Goal: Information Seeking & Learning: Learn about a topic

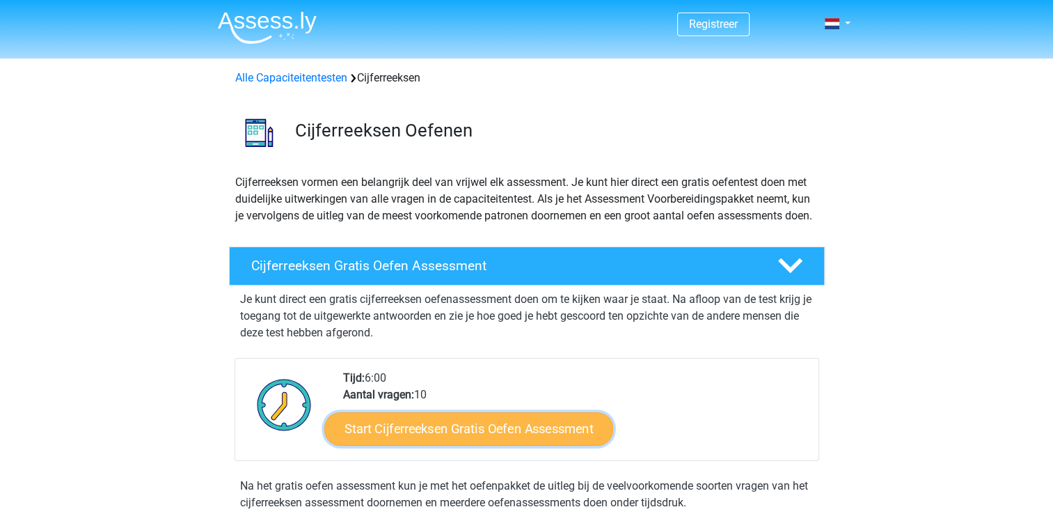
click at [411, 445] on link "Start Cijferreeksen Gratis Oefen Assessment" at bounding box center [468, 427] width 289 height 33
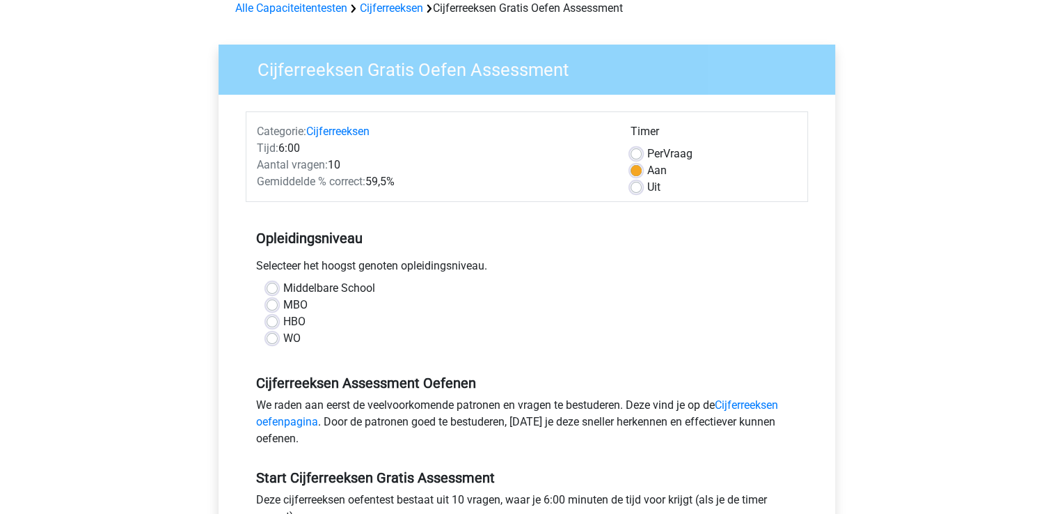
scroll to position [139, 0]
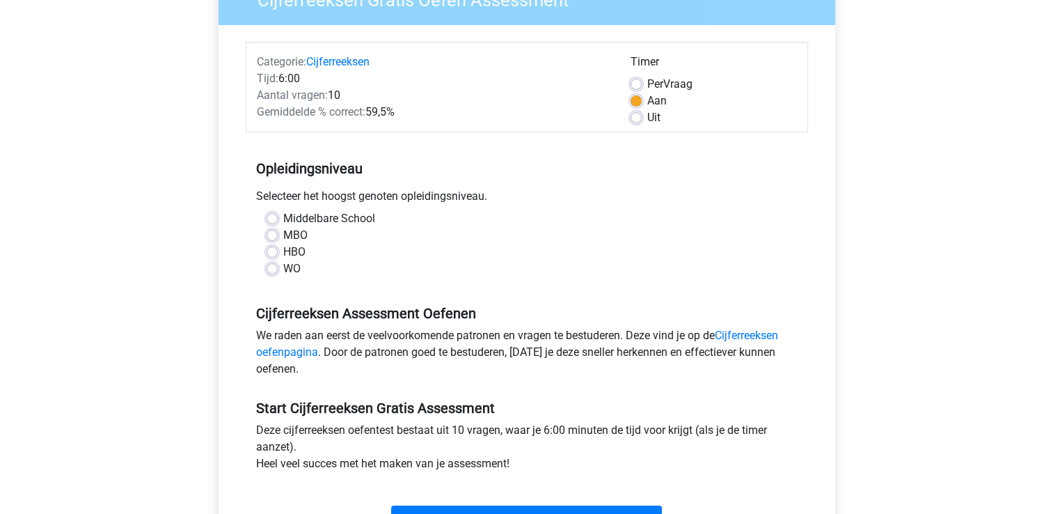
click at [283, 235] on label "MBO" at bounding box center [295, 235] width 24 height 17
click at [269, 235] on input "MBO" at bounding box center [272, 234] width 11 height 14
radio input "true"
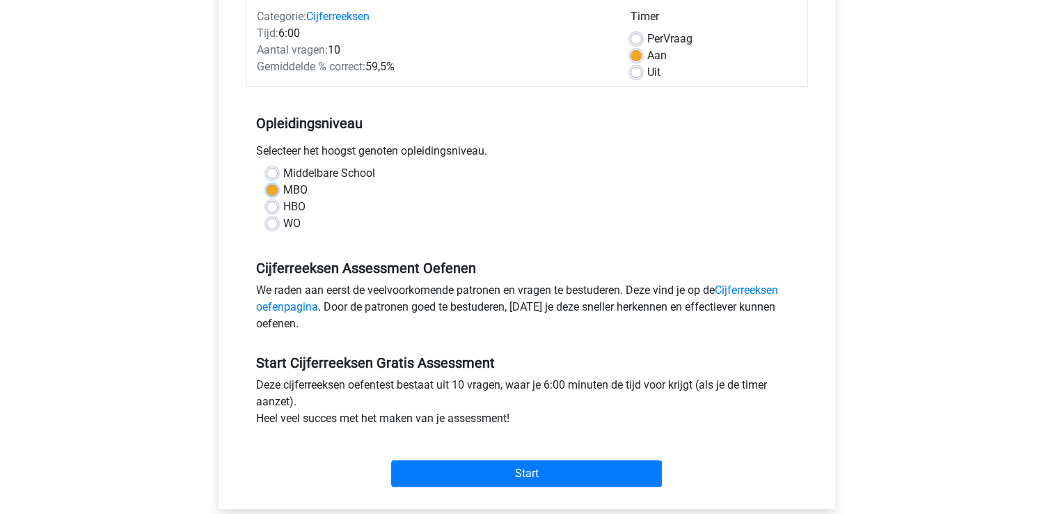
scroll to position [209, 0]
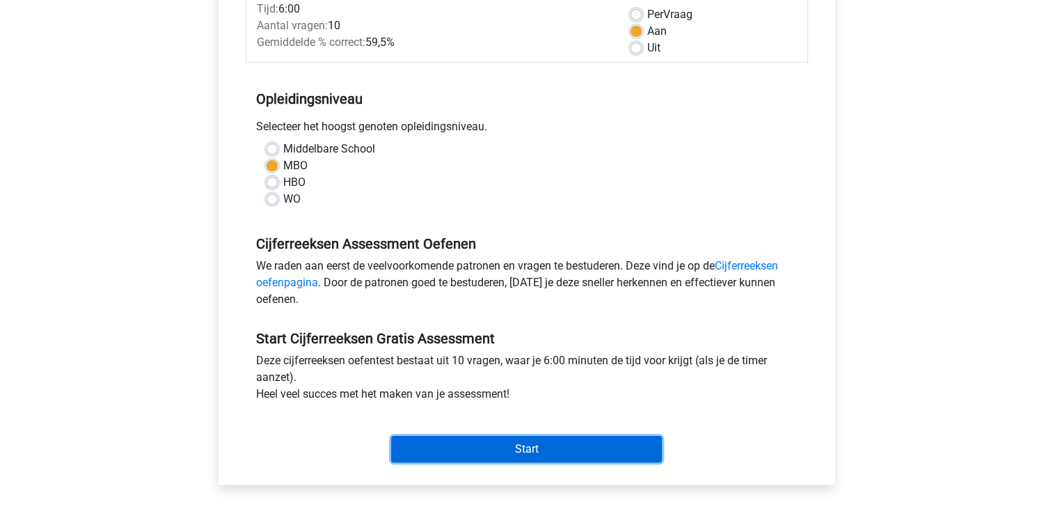
click at [532, 445] on input "Start" at bounding box center [526, 449] width 271 height 26
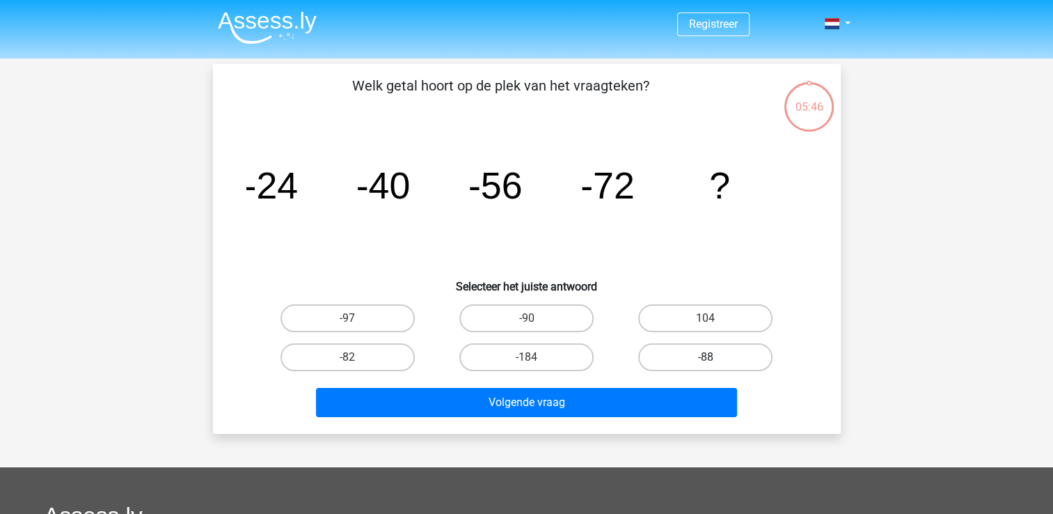
click at [649, 354] on label "-88" at bounding box center [705, 357] width 134 height 28
click at [706, 357] on input "-88" at bounding box center [710, 361] width 9 height 9
radio input "true"
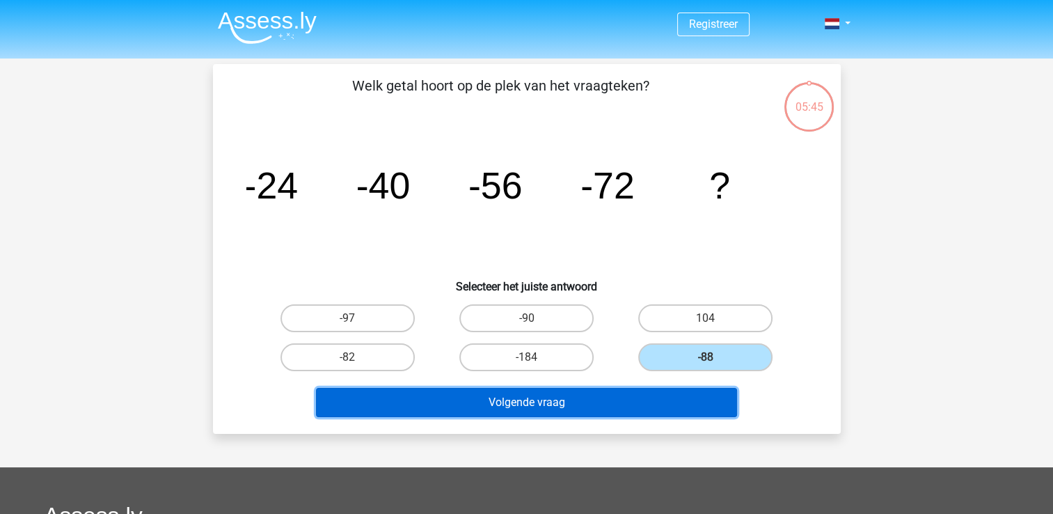
click at [596, 405] on button "Volgende vraag" at bounding box center [526, 402] width 421 height 29
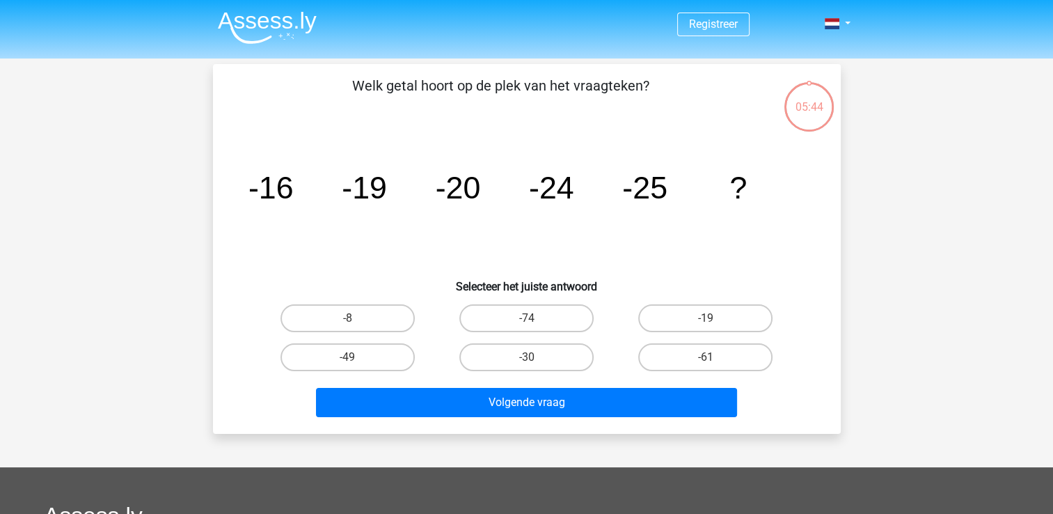
scroll to position [64, 0]
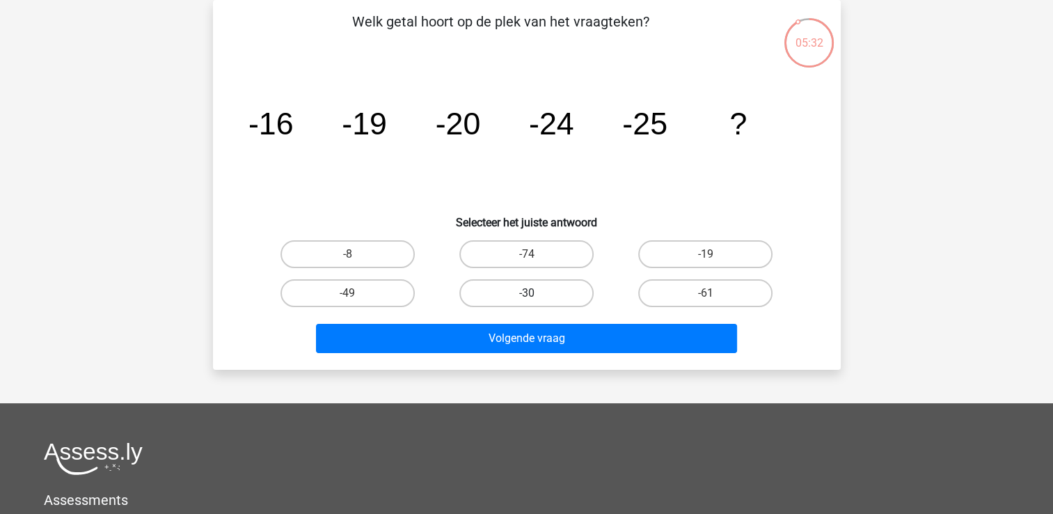
click at [514, 294] on label "-30" at bounding box center [526, 293] width 134 height 28
click at [526, 294] on input "-30" at bounding box center [530, 297] width 9 height 9
radio input "true"
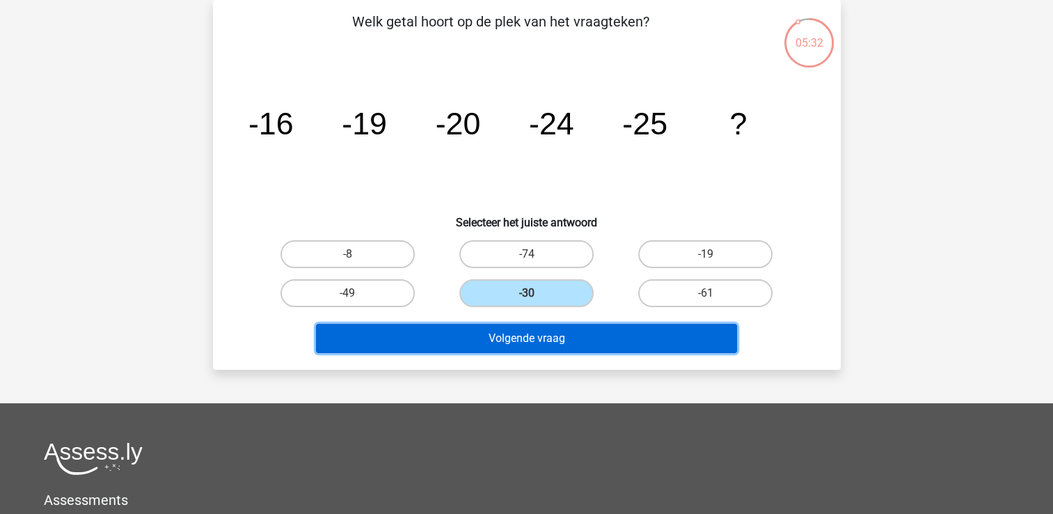
click at [516, 342] on button "Volgende vraag" at bounding box center [526, 338] width 421 height 29
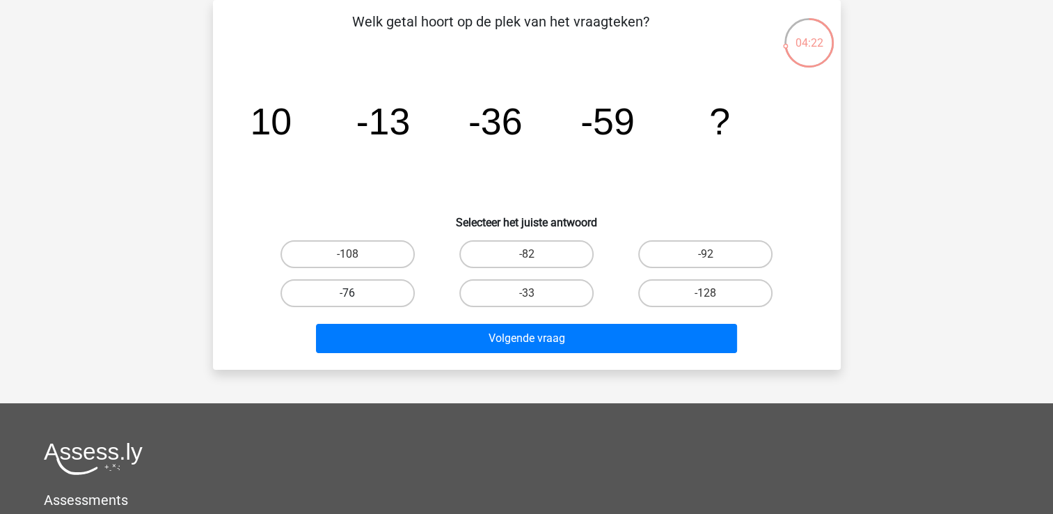
click at [323, 290] on label "-76" at bounding box center [347, 293] width 134 height 28
click at [347, 293] on input "-76" at bounding box center [351, 297] width 9 height 9
radio input "true"
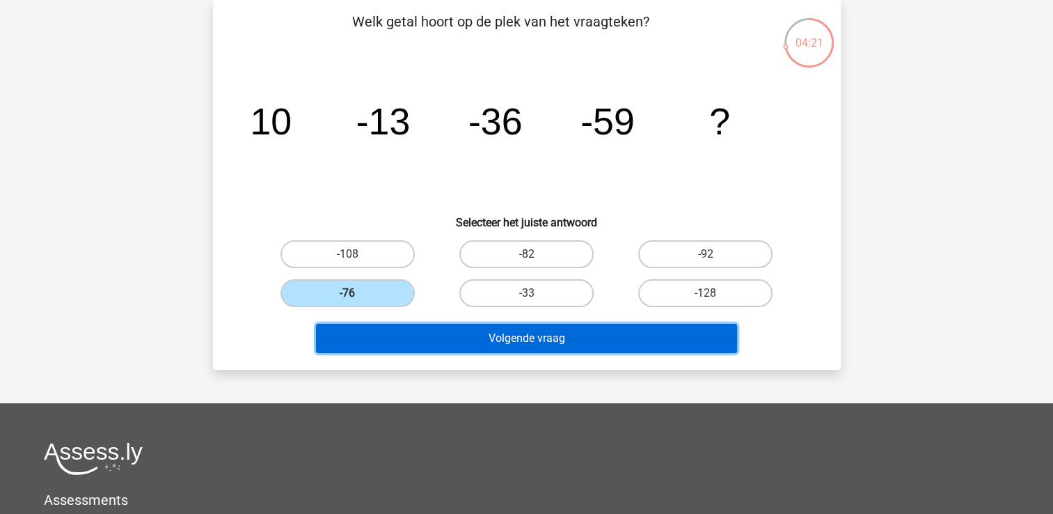
click at [450, 339] on button "Volgende vraag" at bounding box center [526, 338] width 421 height 29
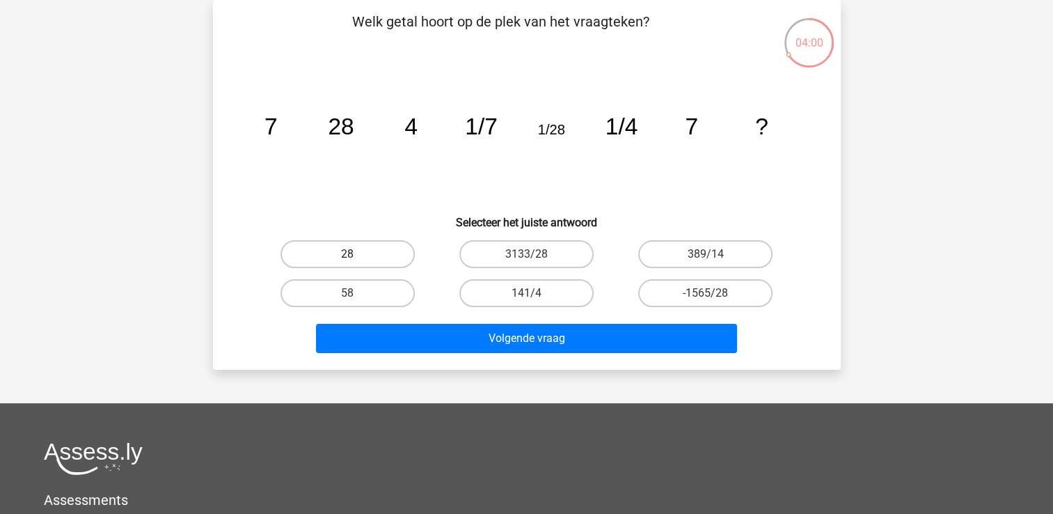
click at [334, 254] on label "28" at bounding box center [347, 254] width 134 height 28
click at [347, 254] on input "28" at bounding box center [351, 258] width 9 height 9
radio input "true"
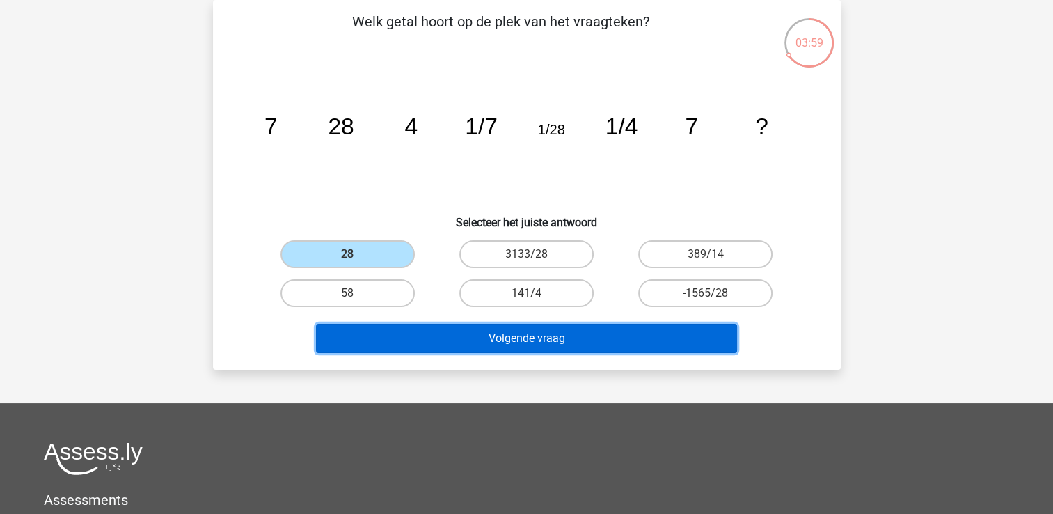
click at [467, 337] on button "Volgende vraag" at bounding box center [526, 338] width 421 height 29
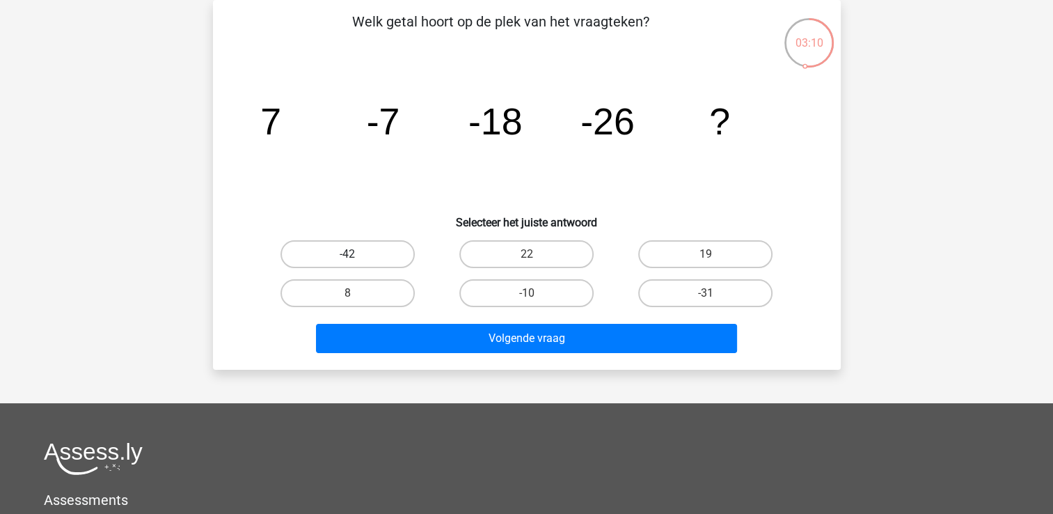
click at [369, 259] on label "-42" at bounding box center [347, 254] width 134 height 28
click at [356, 259] on input "-42" at bounding box center [351, 258] width 9 height 9
radio input "true"
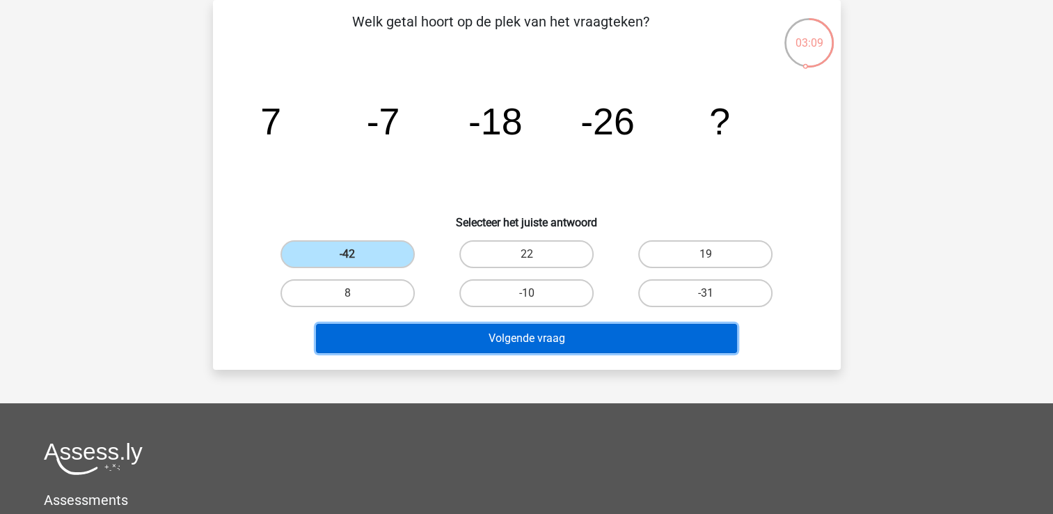
click at [484, 338] on button "Volgende vraag" at bounding box center [526, 338] width 421 height 29
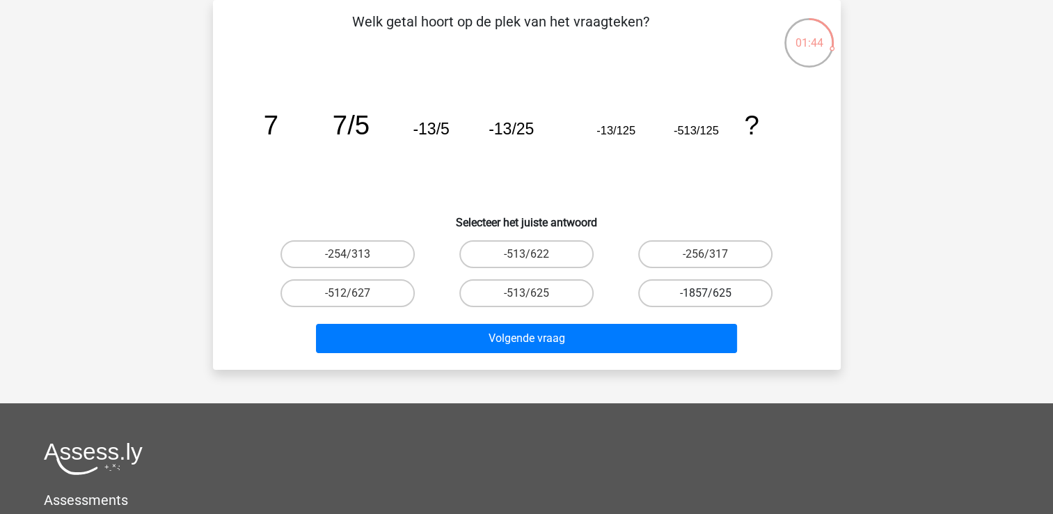
click at [662, 288] on label "-1857/625" at bounding box center [705, 293] width 134 height 28
click at [706, 293] on input "-1857/625" at bounding box center [710, 297] width 9 height 9
radio input "true"
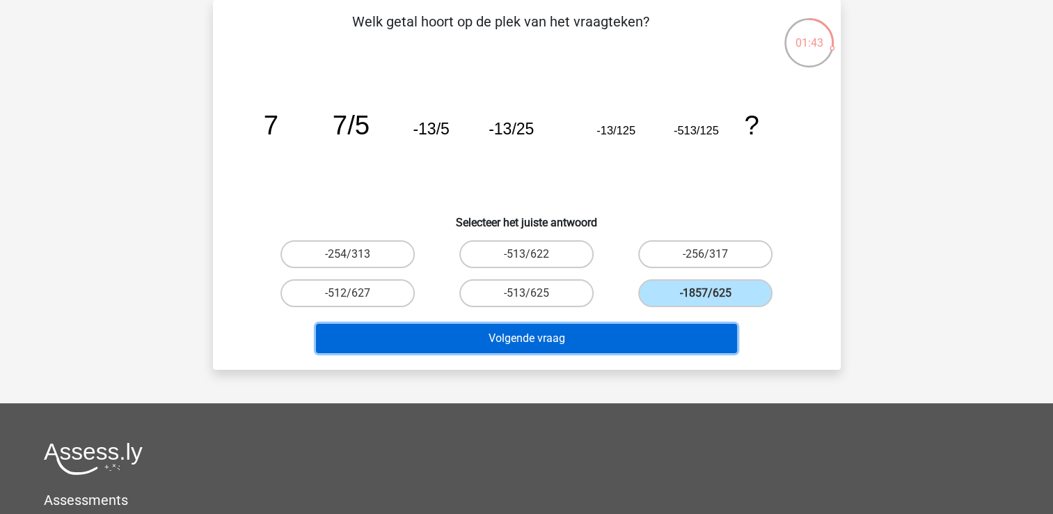
click at [588, 328] on button "Volgende vraag" at bounding box center [526, 338] width 421 height 29
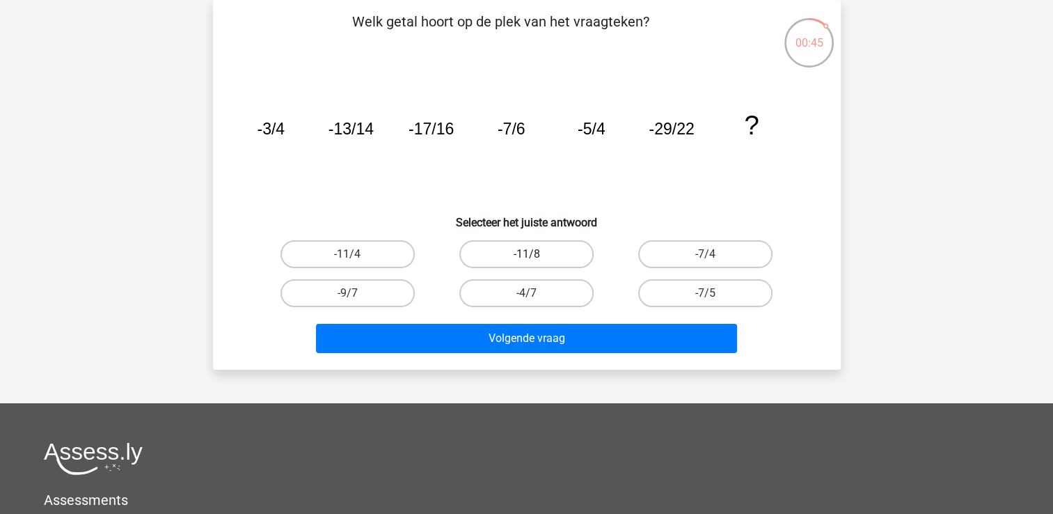
click at [495, 244] on label "-11/8" at bounding box center [526, 254] width 134 height 28
click at [526, 254] on input "-11/8" at bounding box center [530, 258] width 9 height 9
radio input "true"
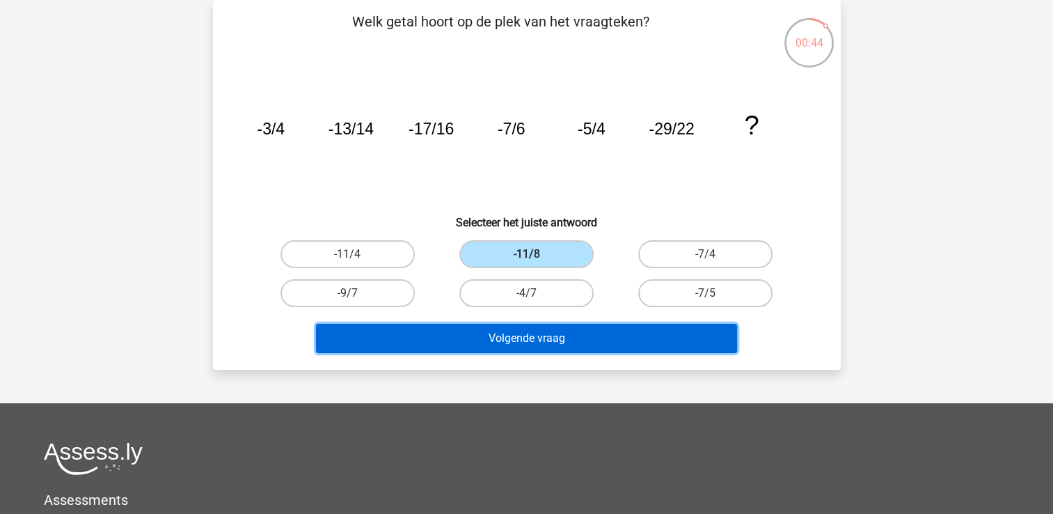
click at [486, 343] on button "Volgende vraag" at bounding box center [526, 338] width 421 height 29
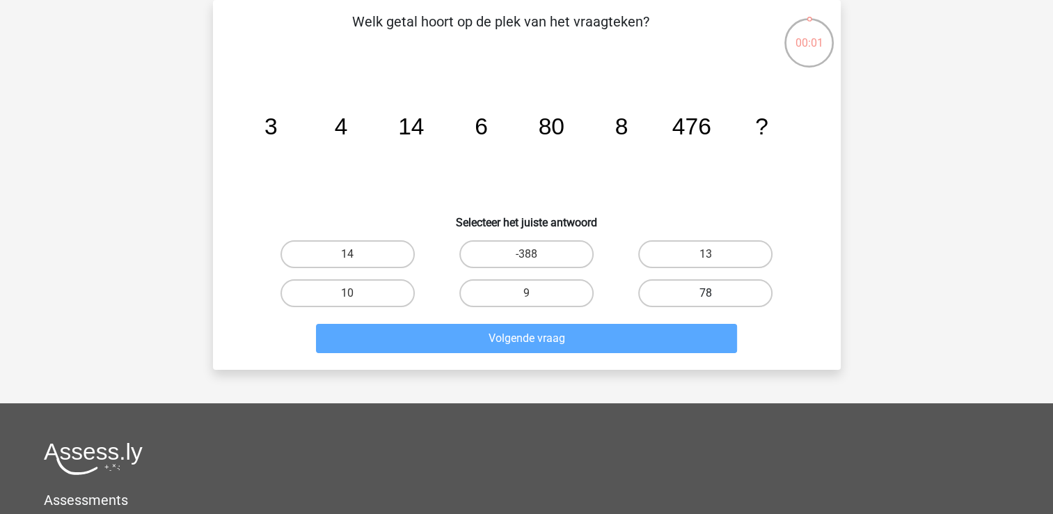
click at [688, 294] on label "78" at bounding box center [705, 293] width 134 height 28
click at [706, 294] on input "78" at bounding box center [710, 297] width 9 height 9
radio input "true"
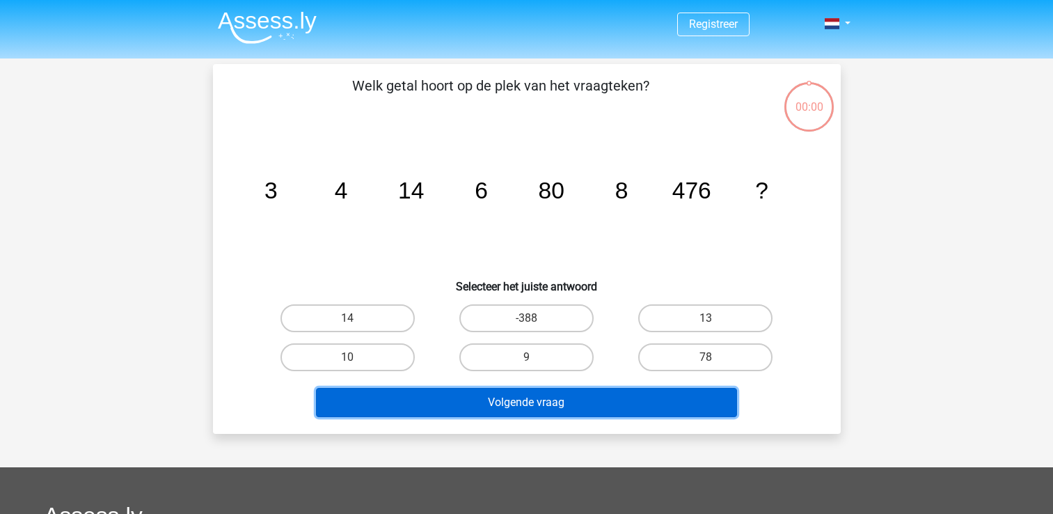
scroll to position [64, 0]
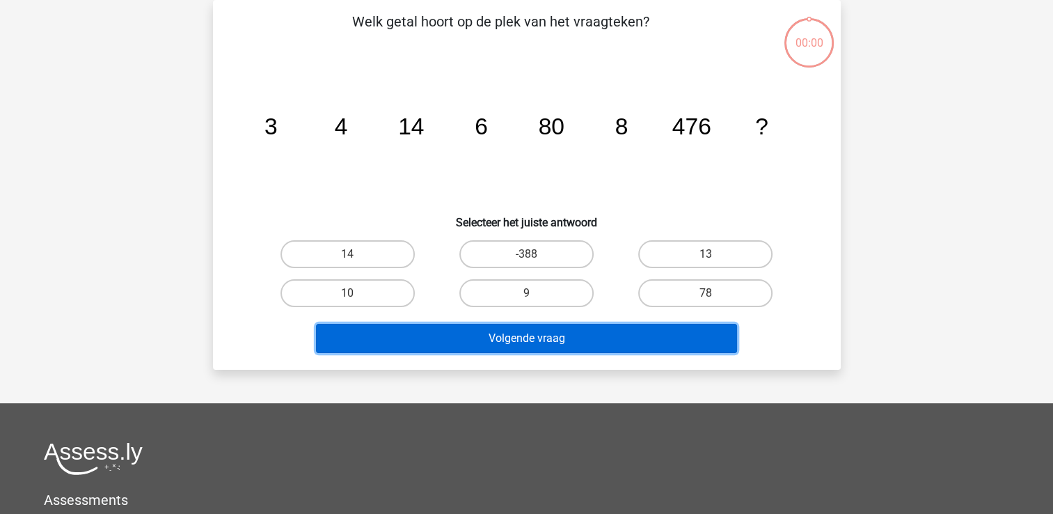
click at [590, 330] on button "Volgende vraag" at bounding box center [526, 338] width 421 height 29
